Goal: Task Accomplishment & Management: Manage account settings

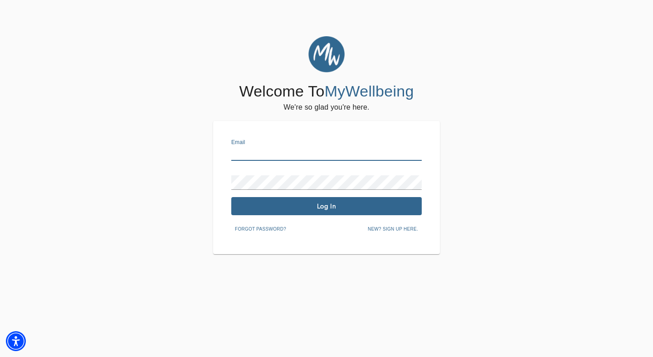
click at [324, 149] on input "text" at bounding box center [326, 153] width 190 height 15
type input "[PERSON_NAME][EMAIL_ADDRESS][DOMAIN_NAME]"
click at [349, 202] on span "Log In" at bounding box center [326, 206] width 183 height 9
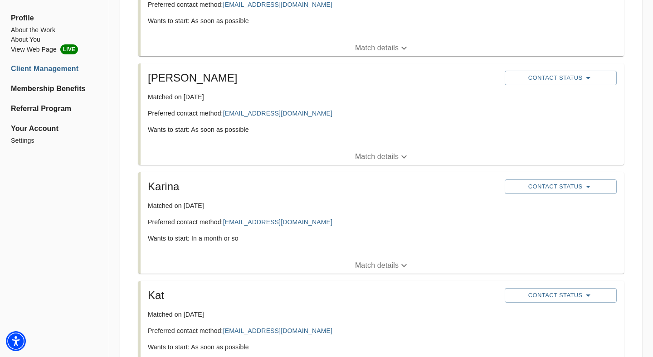
scroll to position [326, 0]
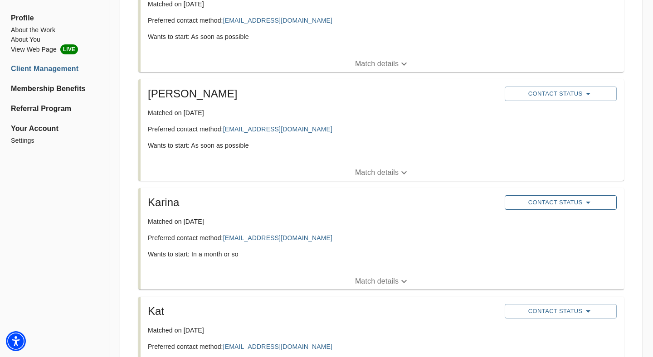
click at [568, 204] on span "Contact Status" at bounding box center [560, 202] width 102 height 11
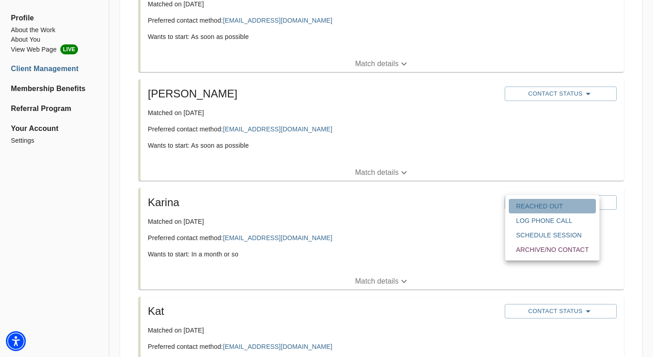
click at [555, 204] on span "Reached Out" at bounding box center [552, 206] width 73 height 9
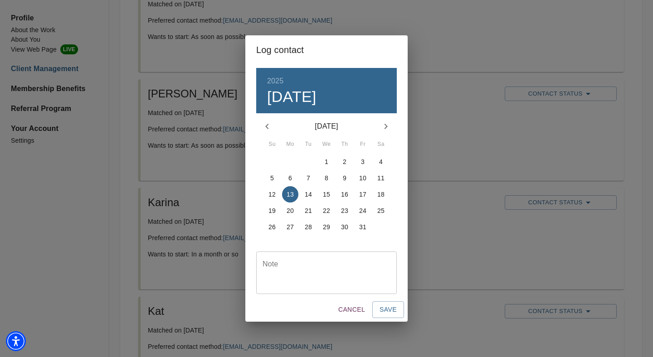
click at [325, 278] on textarea at bounding box center [327, 273] width 128 height 26
type textarea "emailed"
click at [384, 312] on span "Save" at bounding box center [388, 309] width 17 height 11
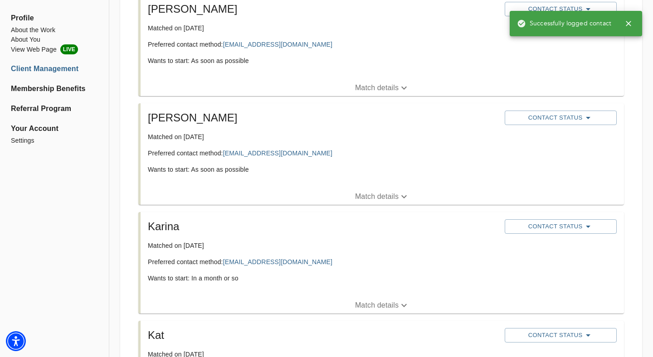
scroll to position [285, 0]
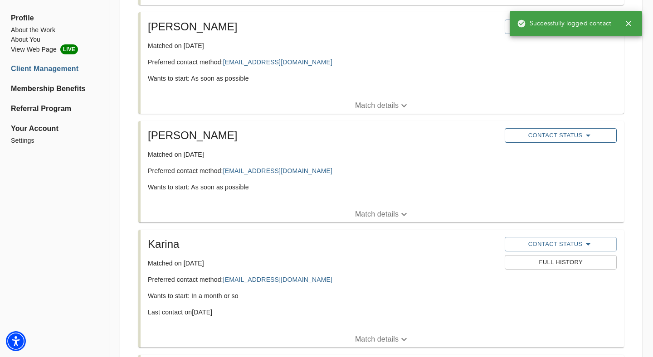
click at [569, 140] on span "Contact Status" at bounding box center [560, 135] width 102 height 11
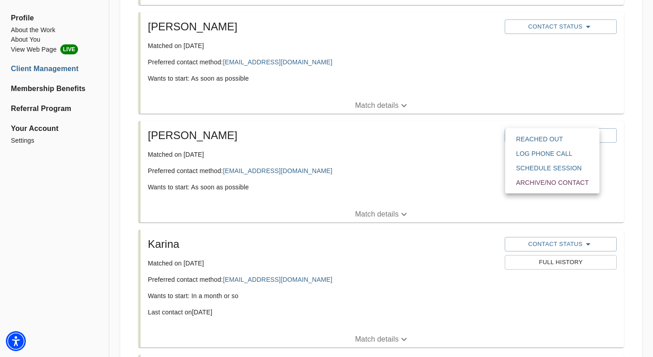
click at [563, 137] on span "Reached Out" at bounding box center [552, 139] width 73 height 9
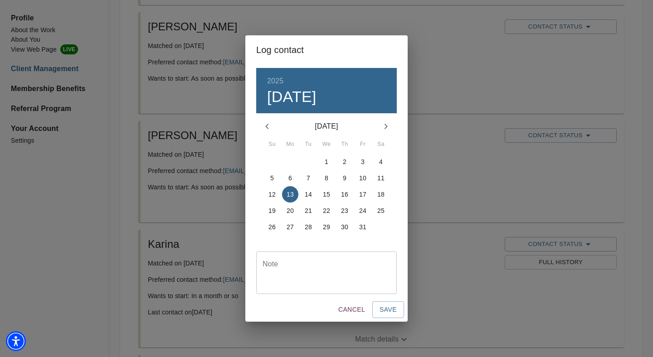
click at [379, 264] on textarea at bounding box center [327, 273] width 128 height 26
type textarea "emailed"
click at [392, 307] on span "Save" at bounding box center [388, 309] width 17 height 11
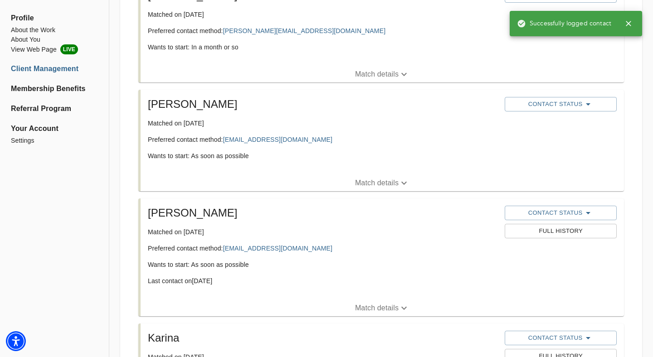
scroll to position [198, 0]
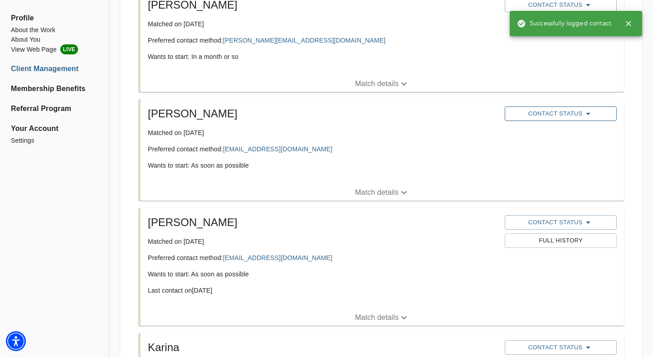
click at [540, 119] on span "Contact Status" at bounding box center [560, 113] width 102 height 11
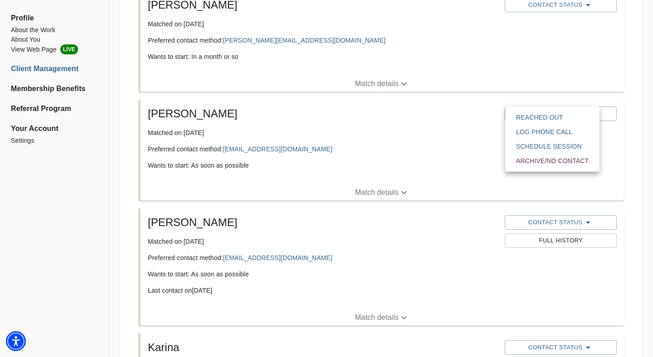
click at [539, 119] on span "Reached Out" at bounding box center [552, 117] width 73 height 9
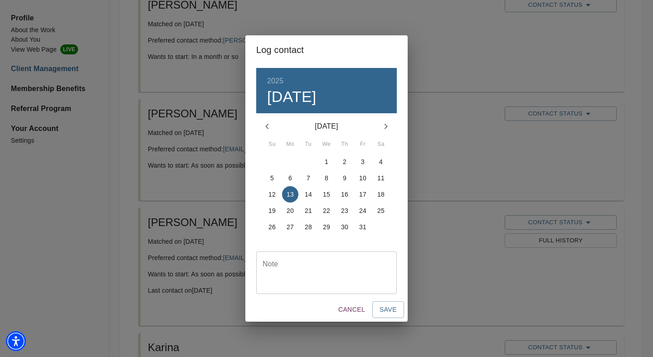
click at [326, 261] on textarea at bounding box center [327, 273] width 128 height 26
type textarea "emailed"
click at [390, 311] on span "Save" at bounding box center [388, 309] width 17 height 11
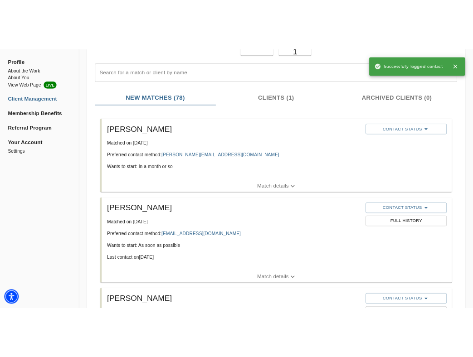
scroll to position [53, 0]
